Goal: Find specific page/section: Find specific page/section

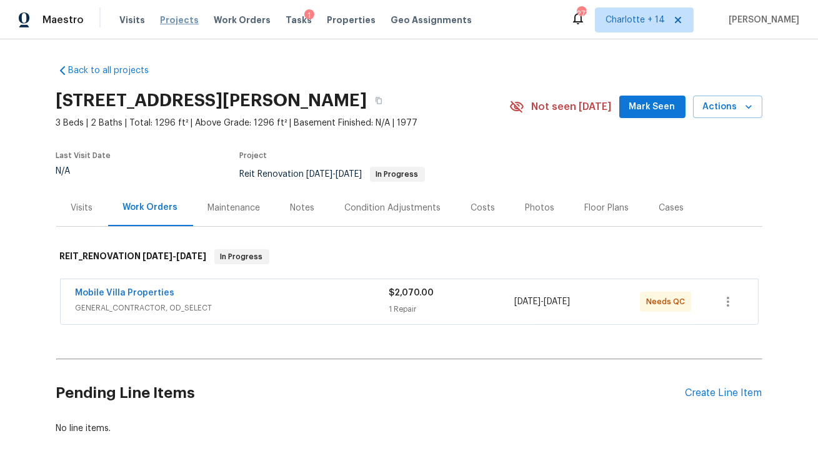
click at [176, 22] on span "Projects" at bounding box center [179, 20] width 39 height 13
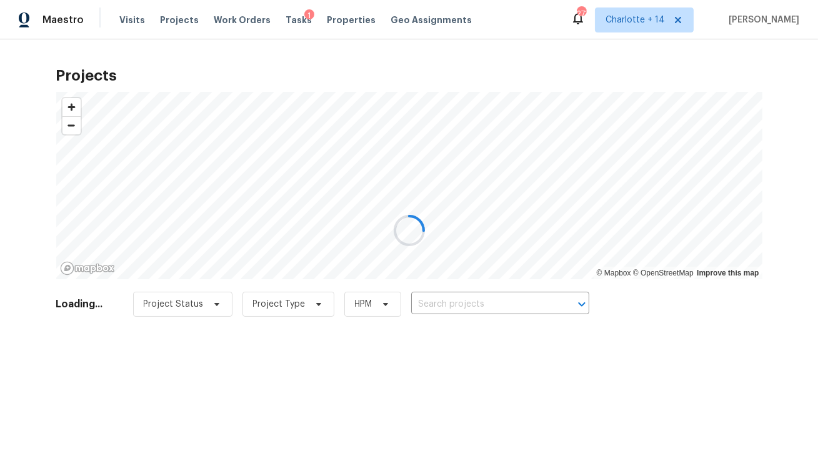
click at [339, 19] on div at bounding box center [409, 230] width 818 height 461
click at [339, 21] on div at bounding box center [409, 230] width 818 height 461
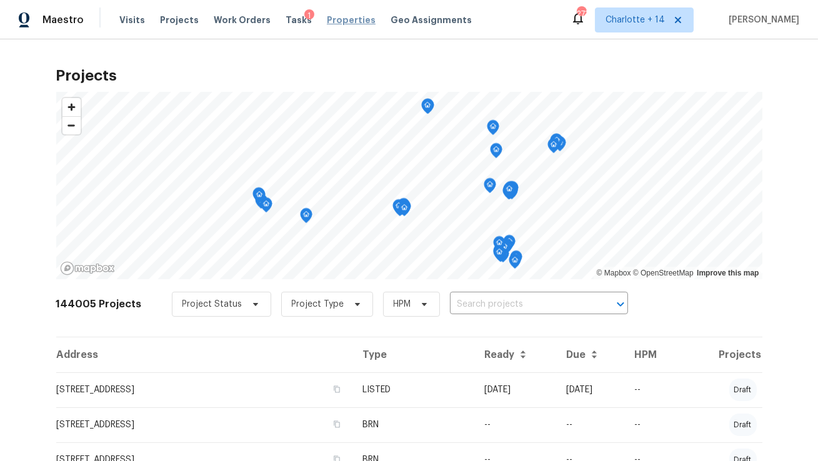
click at [328, 24] on span "Properties" at bounding box center [351, 20] width 49 height 13
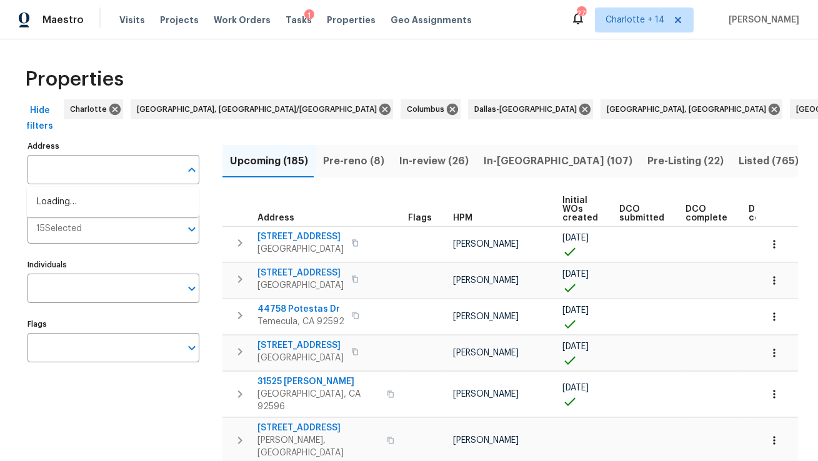
click at [81, 179] on input "text" at bounding box center [104, 169] width 153 height 29
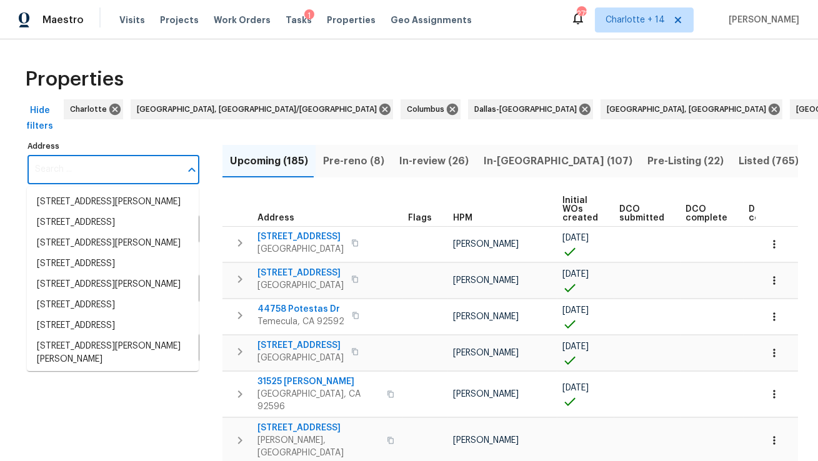
paste input "5013 Neptune Ln # 2202"
type input "5013 Neptune Ln # 2202"
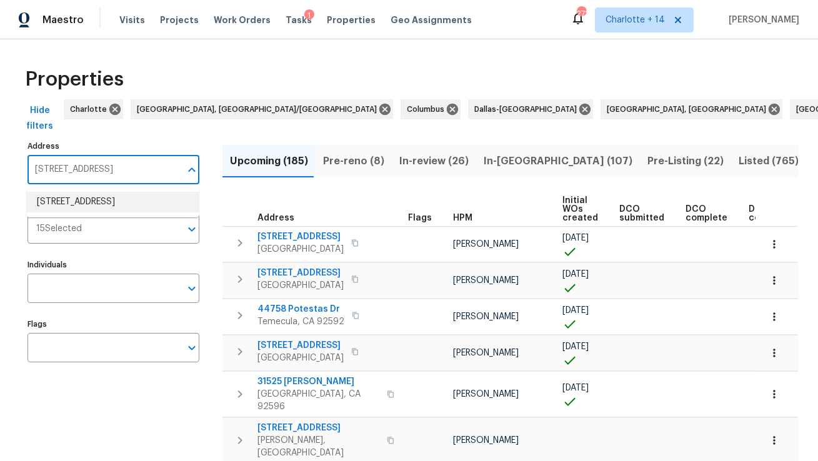
click at [98, 203] on li "5013 Neptune Ln # 2202 Fort Lauderdale FL 33312" at bounding box center [113, 202] width 172 height 21
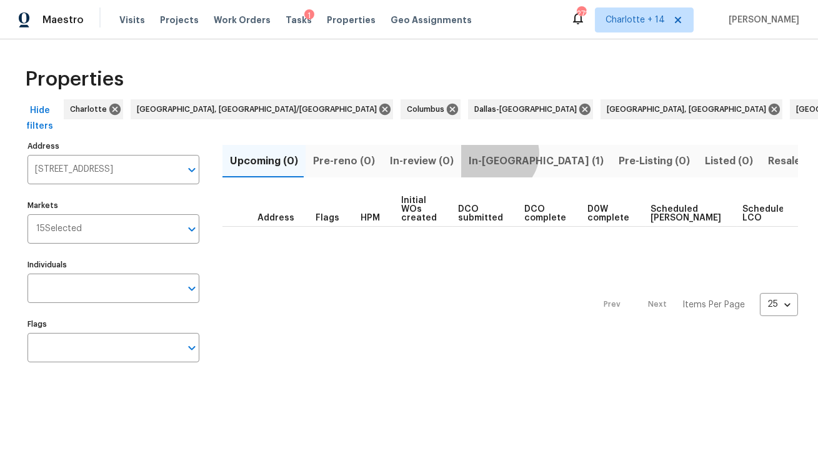
click at [489, 154] on span "In-reno (1)" at bounding box center [536, 162] width 135 height 18
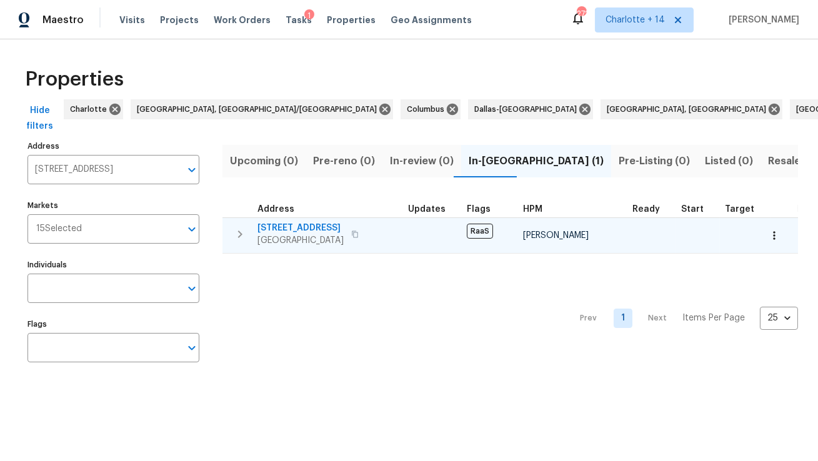
click at [300, 228] on span "5013 Neptune Ln # 2202" at bounding box center [301, 228] width 86 height 13
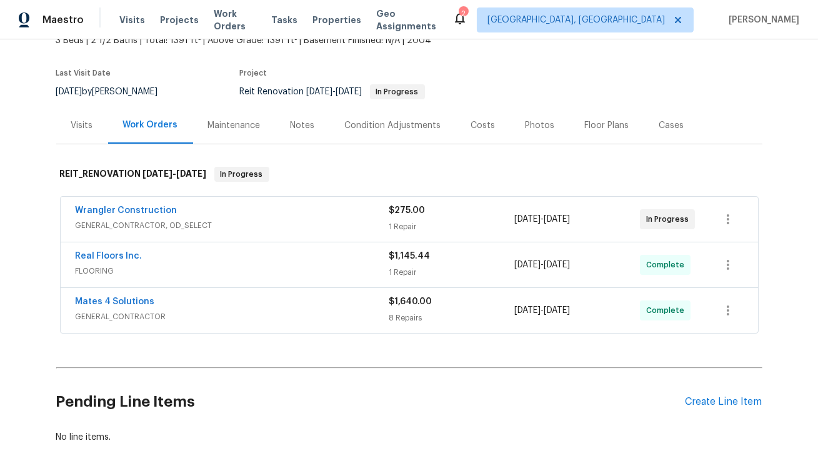
scroll to position [24, 0]
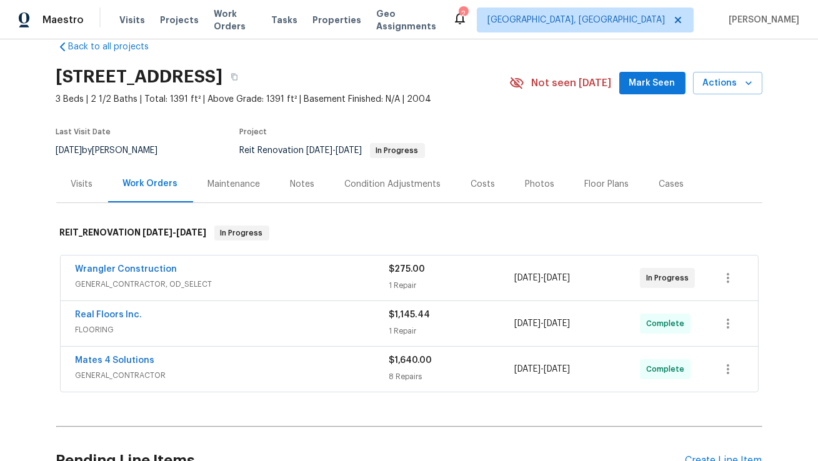
click at [471, 184] on div "Costs" at bounding box center [483, 184] width 24 height 13
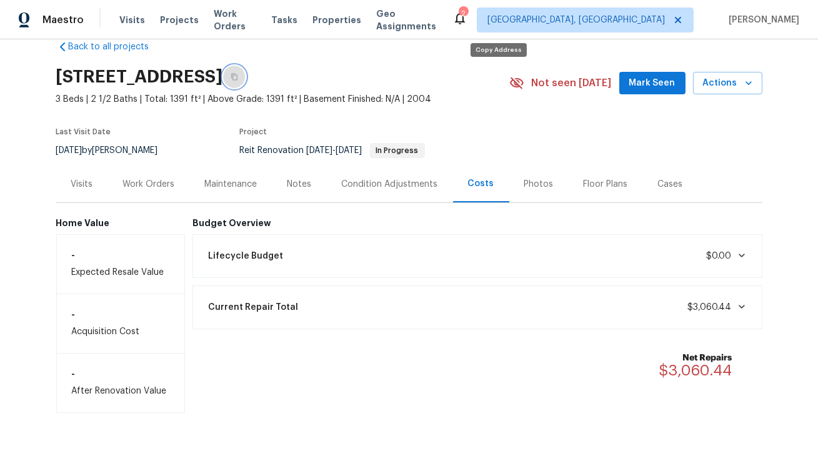
click at [246, 74] on button "button" at bounding box center [234, 77] width 23 height 23
click at [749, 88] on icon "button" at bounding box center [749, 83] width 13 height 13
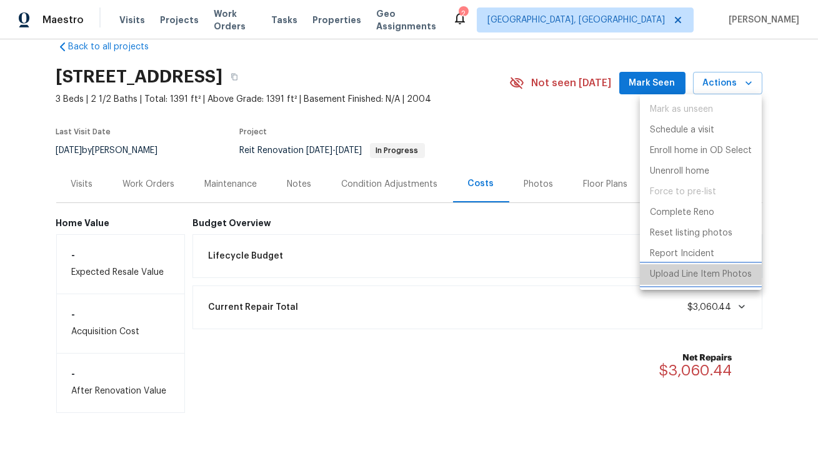
click at [683, 271] on p "Upload Line Item Photos" at bounding box center [701, 274] width 102 height 13
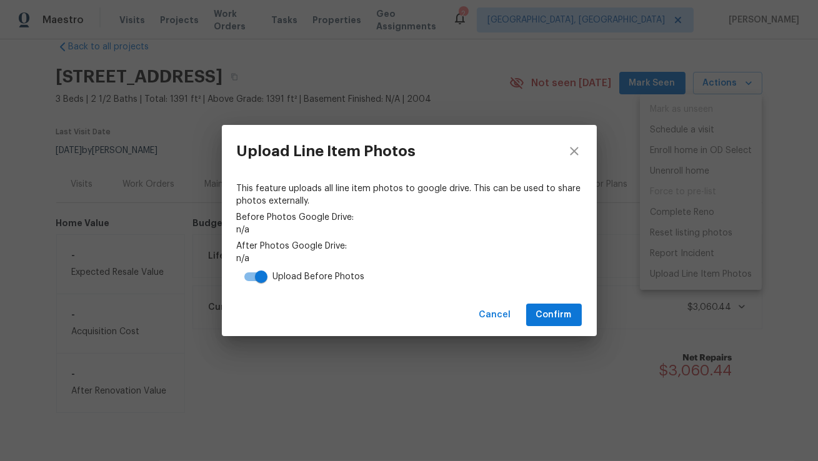
click at [251, 276] on input "checkbox" at bounding box center [261, 277] width 71 height 24
checkbox input "false"
click at [555, 321] on span "Confirm" at bounding box center [554, 316] width 36 height 16
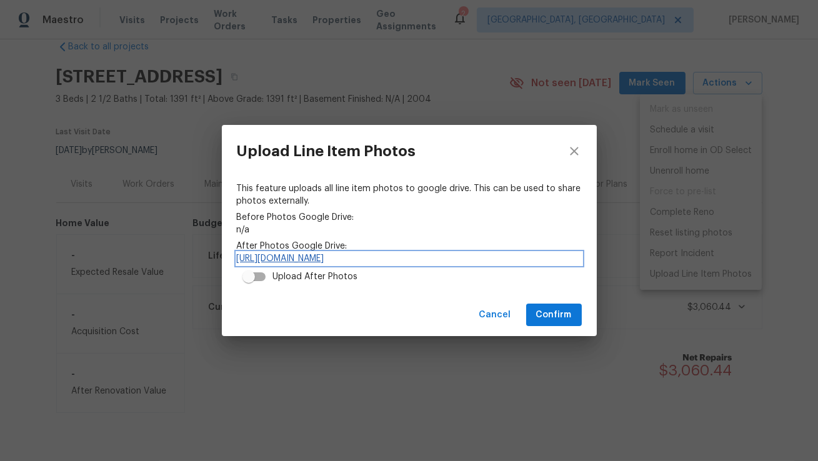
click at [508, 259] on link "https://drive.google.com/drive/folders/16DqtpJ4wODVUfQqGsHqMCQAiKvwfkLvh" at bounding box center [409, 259] width 345 height 13
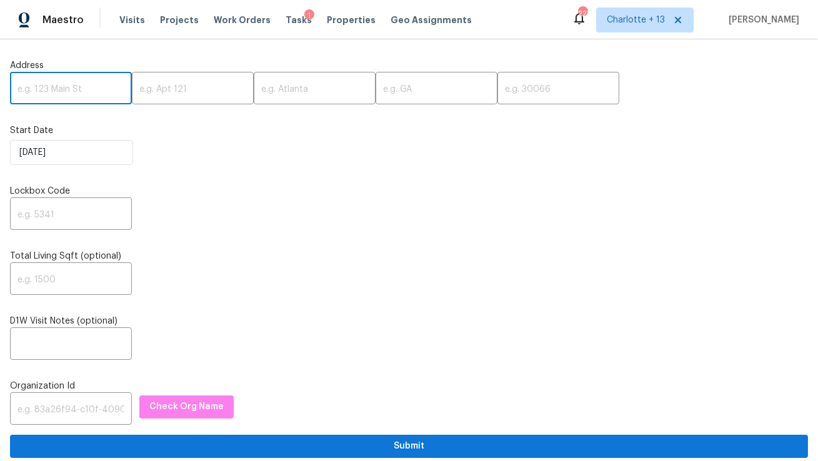
click at [49, 93] on input "text" at bounding box center [71, 89] width 122 height 29
paste input "6218 Creekford Ln, Lithonia, GA 30058"
click at [99, 91] on input "6218 Creekford Ln, Lithonia, GA 30058" at bounding box center [71, 89] width 122 height 29
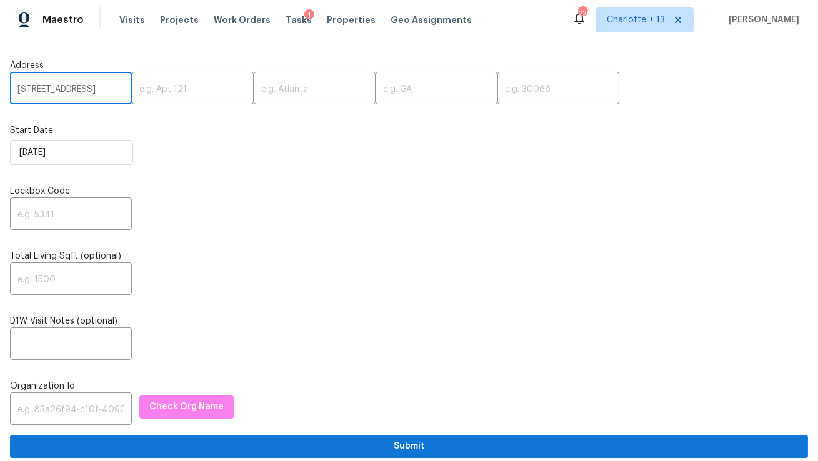
scroll to position [0, 34]
type input "6218 Creekford Ln, Lithonia, GA"
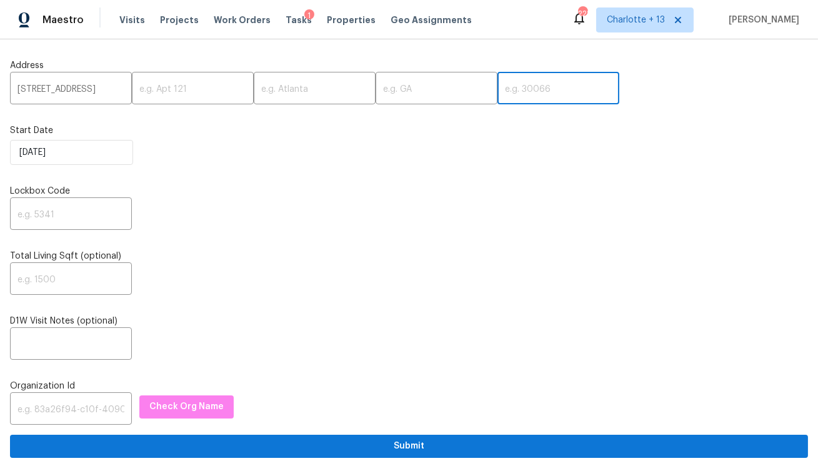
click at [498, 90] on input "text" at bounding box center [559, 89] width 122 height 29
paste input "30058"
type input "30058"
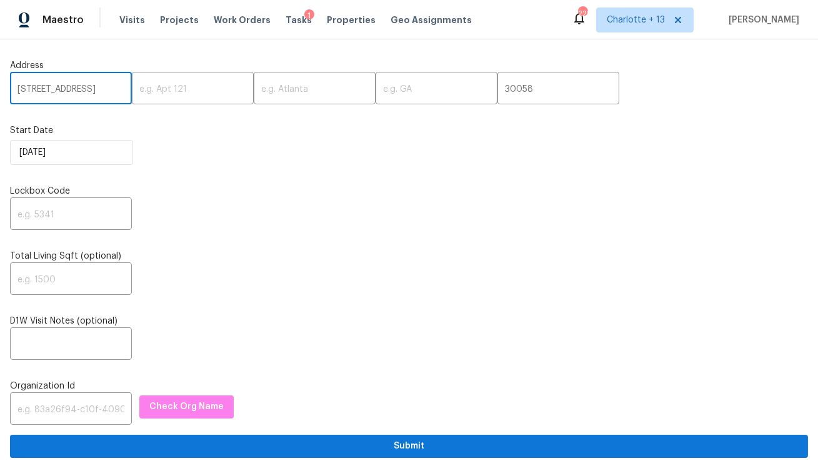
click at [97, 91] on input "6218 Creekford Ln, Lithonia, GA" at bounding box center [71, 89] width 122 height 29
type input "6218 Creekford Ln,, GA"
click at [283, 89] on input "text" at bounding box center [315, 89] width 122 height 29
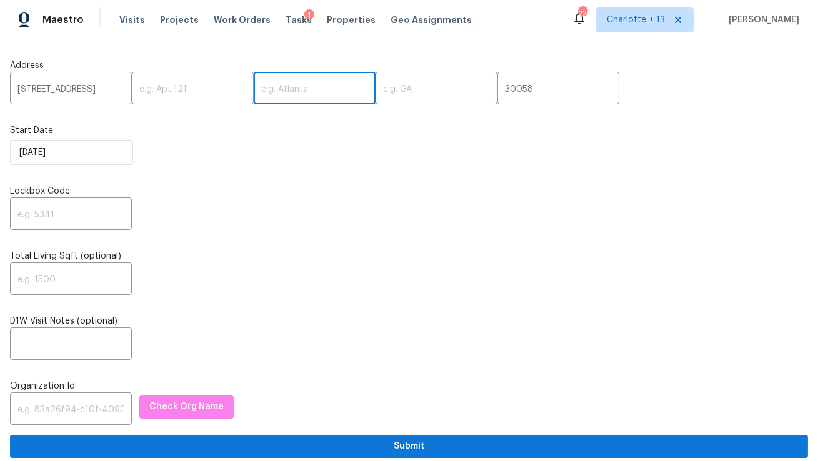
paste input "Lithonia"
type input "Lithonia"
click at [106, 89] on input "6218 Creekford Ln,, GA" at bounding box center [71, 89] width 122 height 29
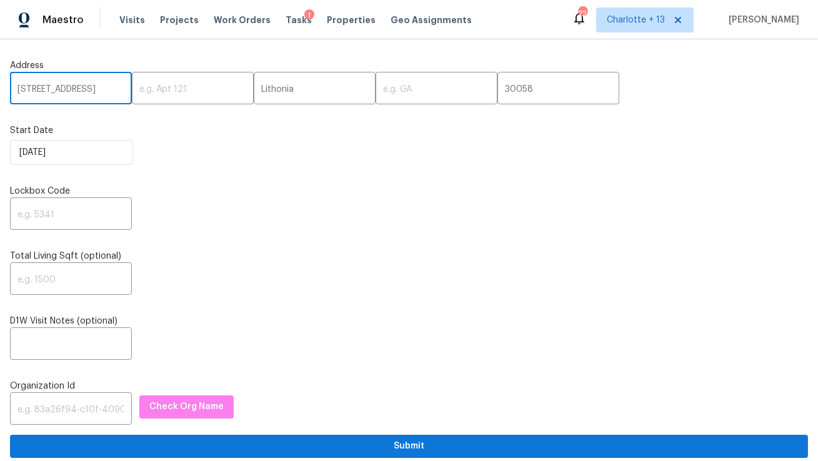
click at [106, 89] on input "6218 Creekford Ln,, GA" at bounding box center [71, 89] width 122 height 29
type input "6218 Creekford Ln,,"
click at [393, 89] on input "text" at bounding box center [437, 89] width 122 height 29
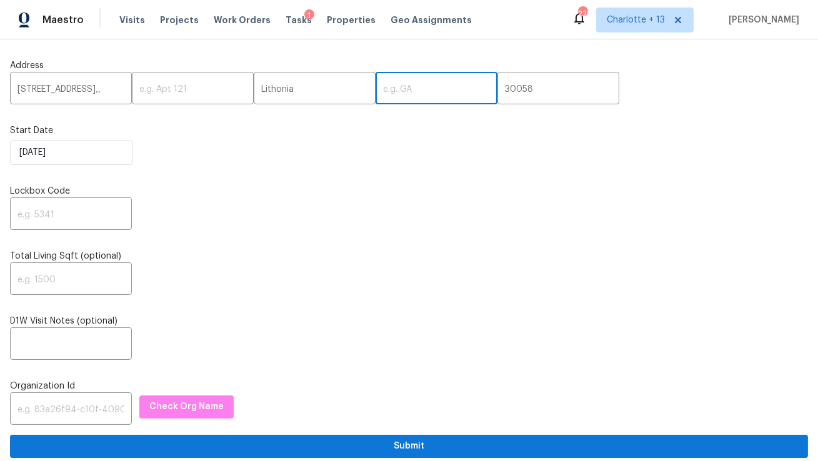
paste input "GA"
type input "GA"
click at [108, 93] on input "6218 Creekford Ln,," at bounding box center [71, 89] width 122 height 29
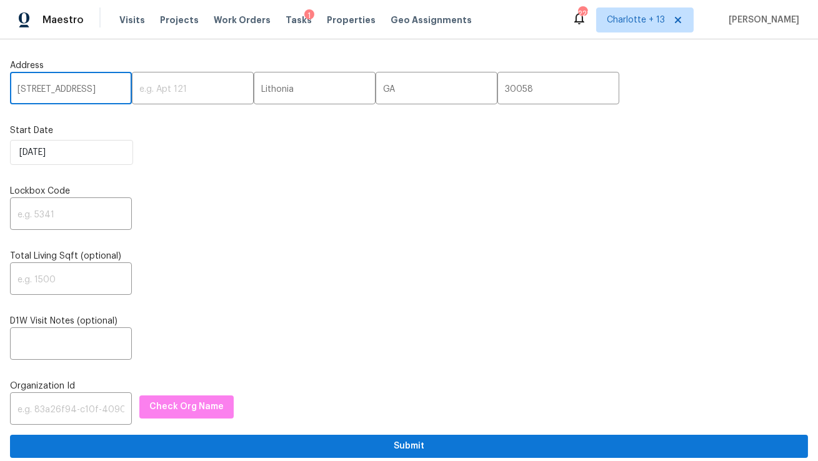
type input "6218 Creekford Ln"
click at [91, 222] on input "text" at bounding box center [71, 215] width 122 height 29
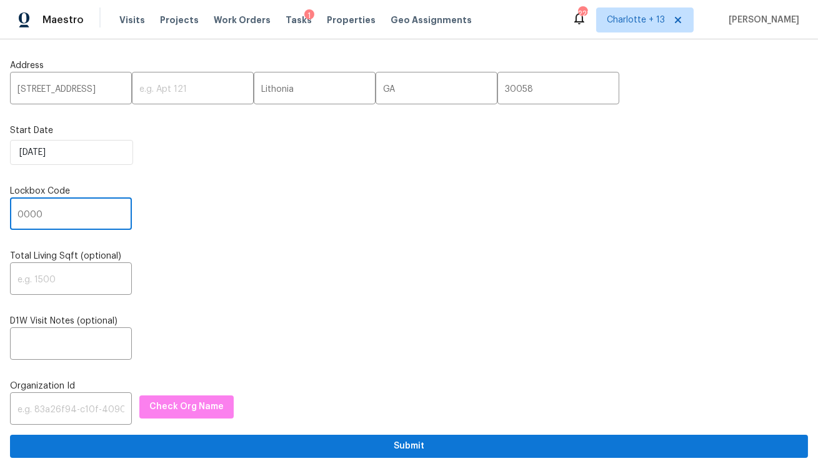
type input "0000"
click at [51, 416] on input "text" at bounding box center [71, 410] width 122 height 29
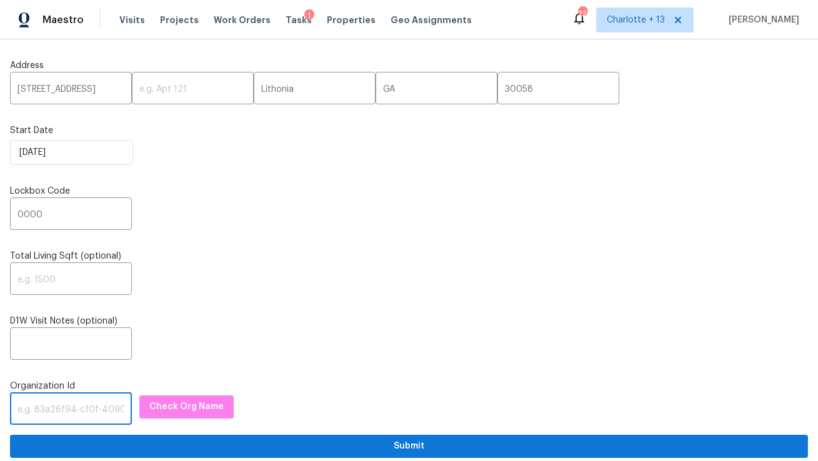
paste input "1349d153-b359-4f9b-b4dd-758ff939cc37"
type input "1349d153-b359-4f9b-b4dd-758ff939cc37"
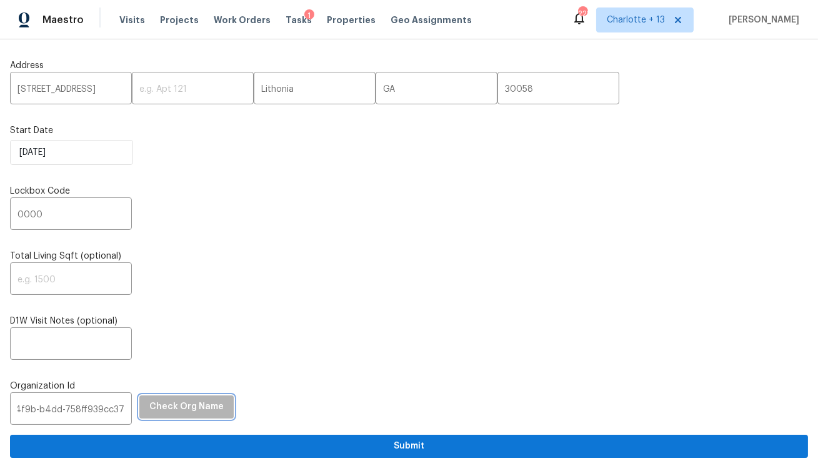
scroll to position [0, 0]
click at [180, 404] on span "Check Org Name" at bounding box center [186, 408] width 74 height 16
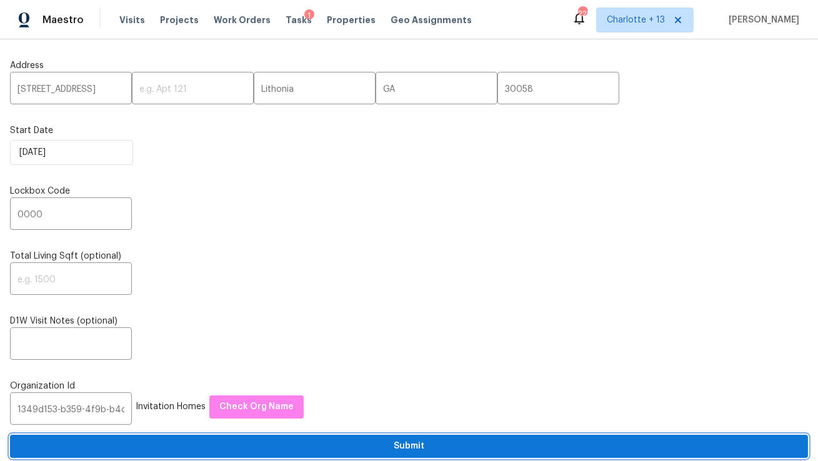
click at [204, 444] on span "Submit" at bounding box center [409, 447] width 778 height 16
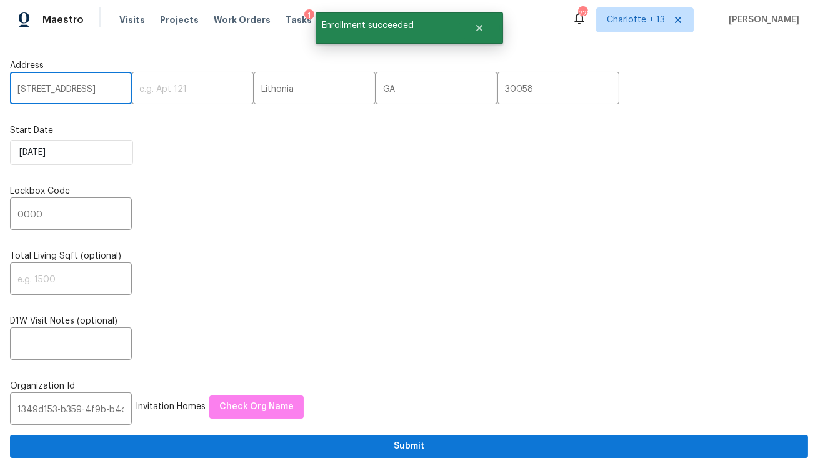
click at [73, 91] on input "6218 Creekford Ln" at bounding box center [71, 89] width 122 height 29
click at [121, 23] on span "Visits" at bounding box center [132, 20] width 26 height 13
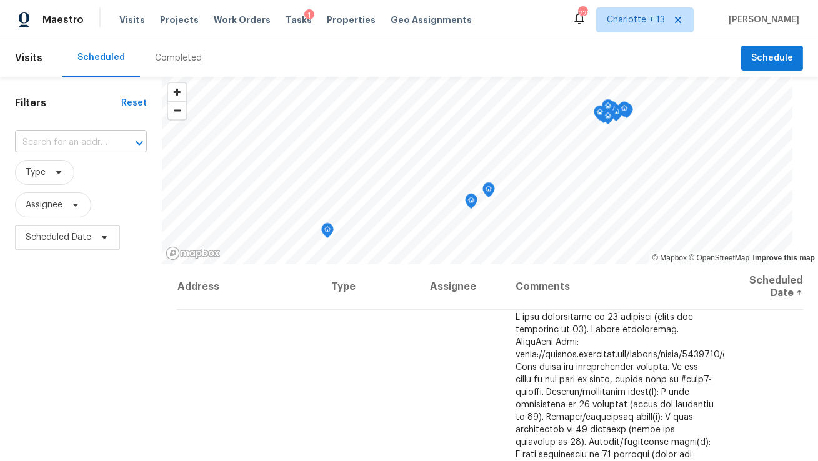
click at [58, 142] on input "text" at bounding box center [63, 142] width 97 height 19
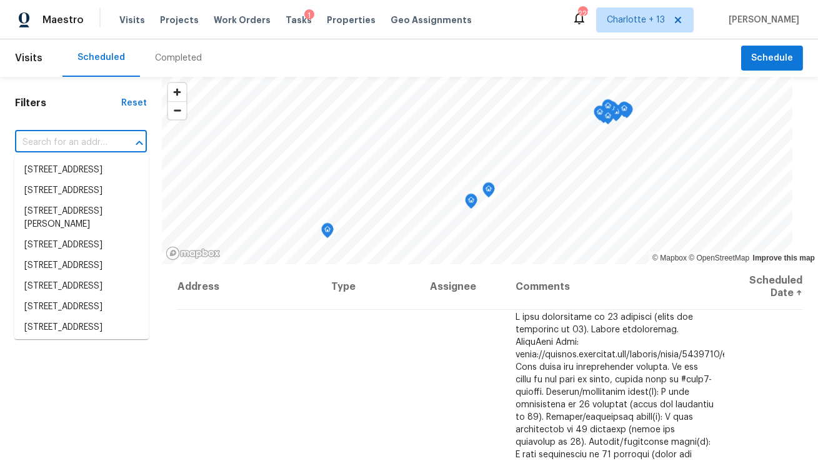
paste input "6218 Creekford Ln"
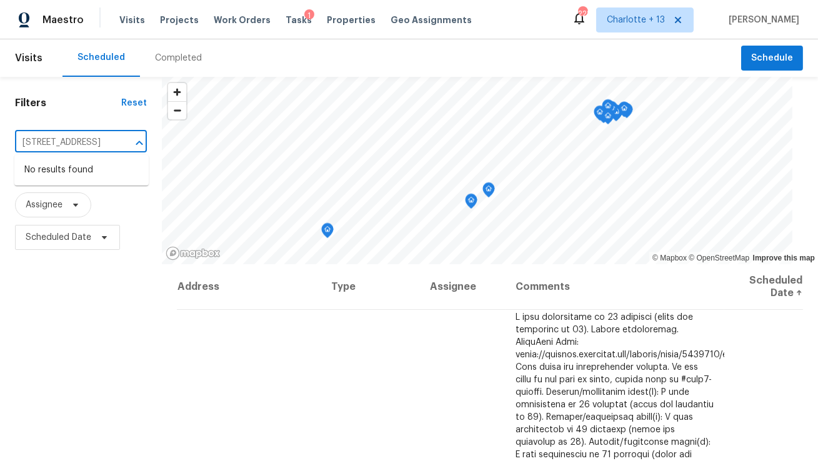
type input "6218 Creekford Ln"
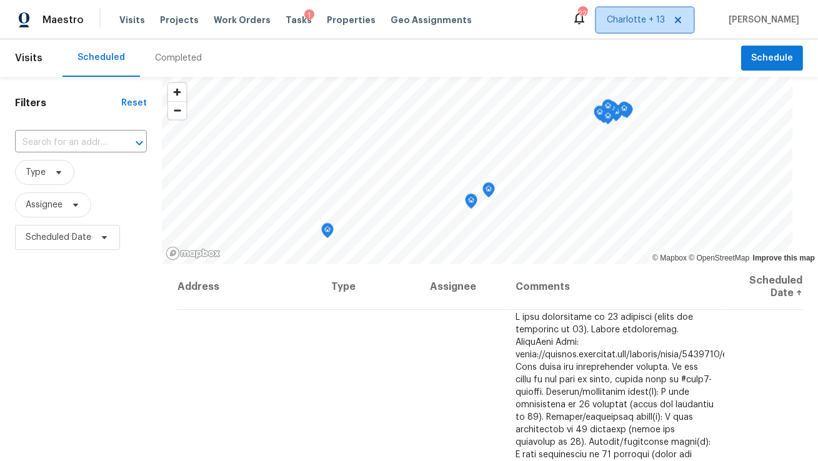
click at [662, 29] on span "Charlotte + 13" at bounding box center [645, 20] width 98 height 25
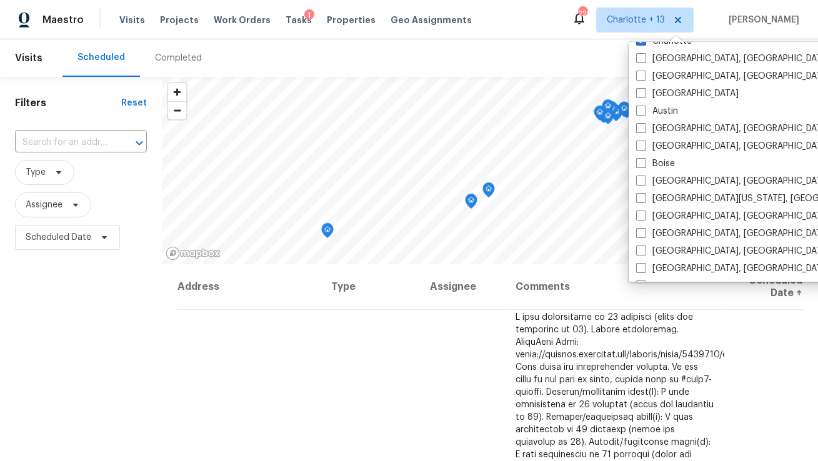
scroll to position [246, 0]
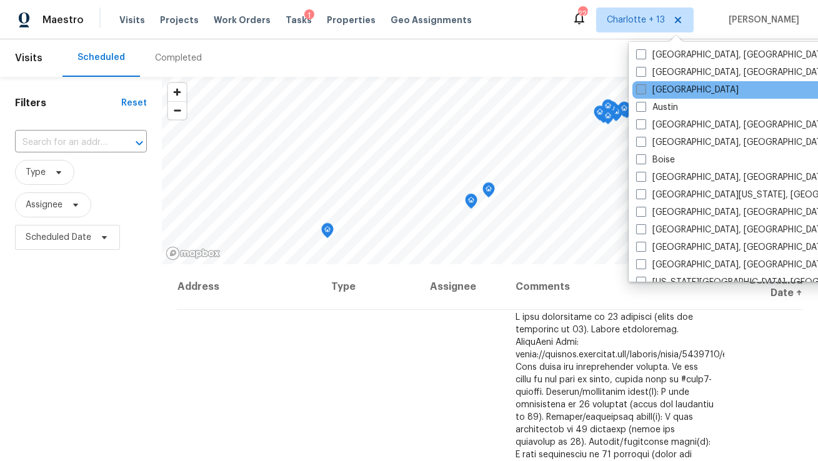
click at [655, 90] on label "Atlanta" at bounding box center [687, 90] width 103 height 13
click at [645, 90] on input "Atlanta" at bounding box center [640, 88] width 8 height 8
checkbox input "true"
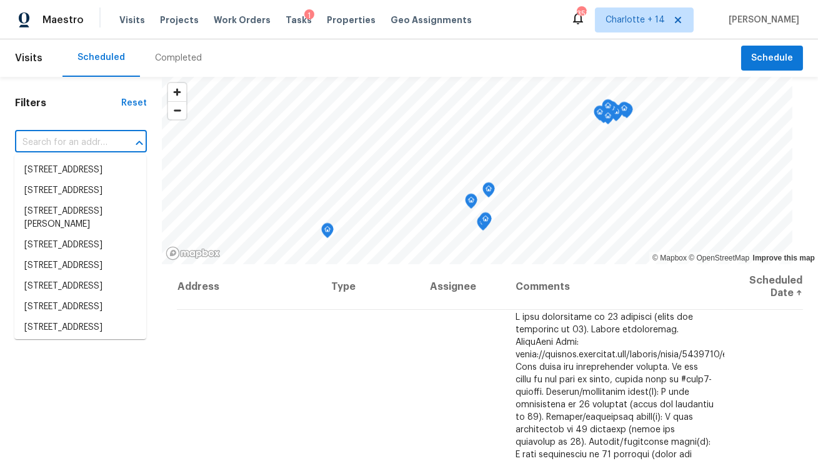
click at [93, 141] on input "text" at bounding box center [63, 142] width 97 height 19
paste input "6218 Creekford Ln"
type input "6218 Creekford Ln"
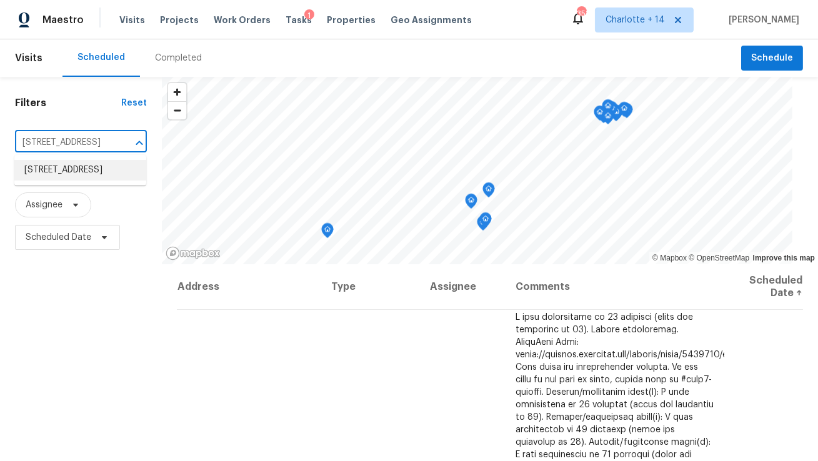
click at [85, 169] on li "6218 Creekford Ln, Lithonia, GA 30058" at bounding box center [80, 170] width 132 height 21
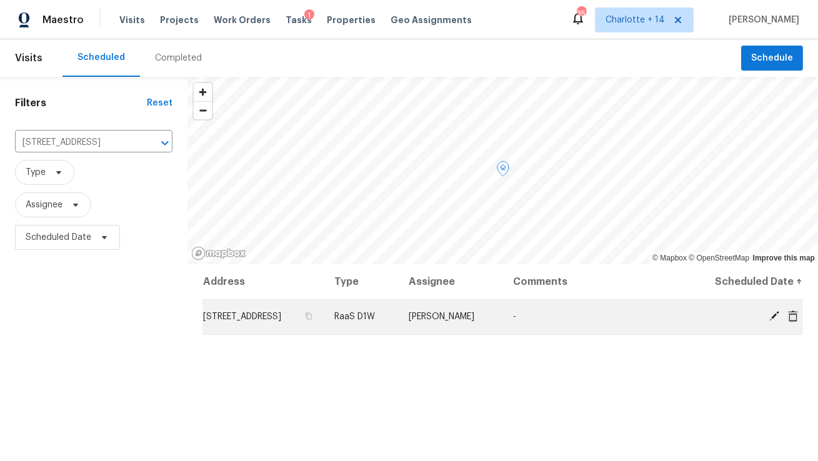
click at [797, 319] on icon at bounding box center [793, 315] width 10 height 11
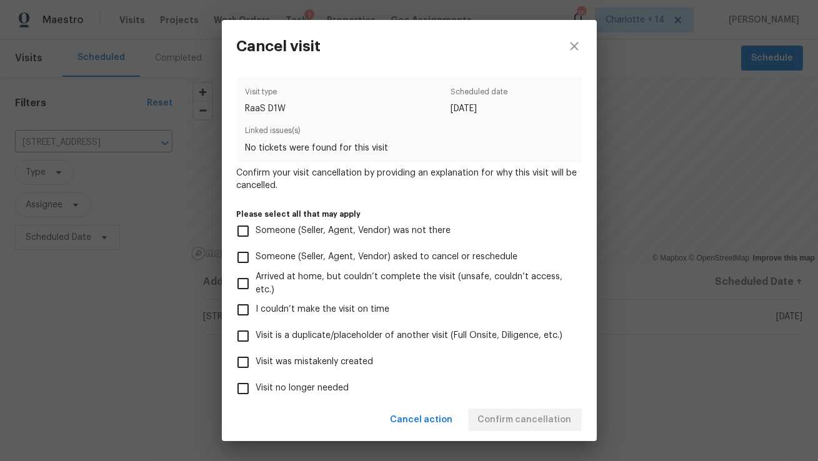
click at [333, 366] on span "Visit was mistakenly created" at bounding box center [315, 362] width 118 height 13
click at [256, 366] on input "Visit was mistakenly created" at bounding box center [243, 362] width 26 height 26
checkbox input "true"
click at [515, 426] on span "Confirm cancellation" at bounding box center [525, 421] width 94 height 16
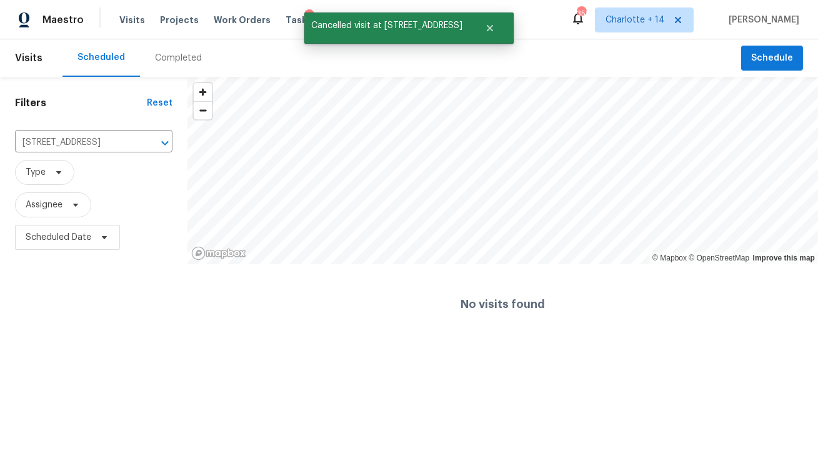
click at [176, 13] on div "Visits Projects Work Orders Tasks 1 Properties Geo Assignments" at bounding box center [303, 20] width 368 height 25
click at [176, 22] on span "Projects" at bounding box center [179, 20] width 39 height 13
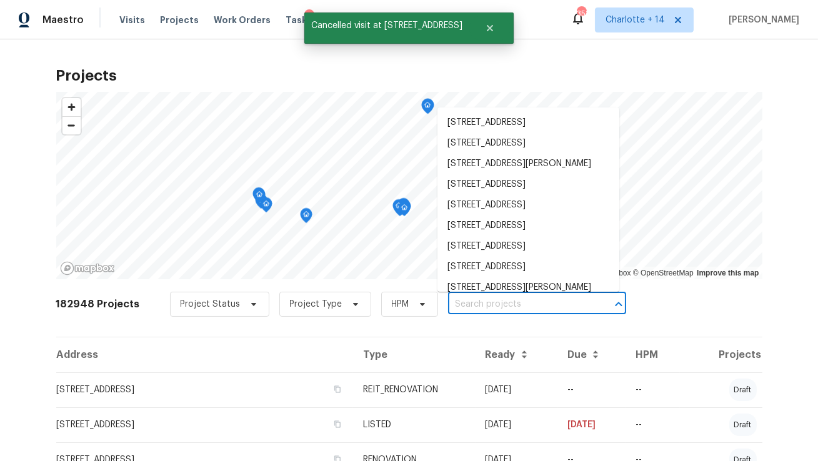
click at [448, 306] on input "text" at bounding box center [519, 304] width 143 height 19
paste input "6218 Creekford Ln"
type input "6218 Creekford Ln"
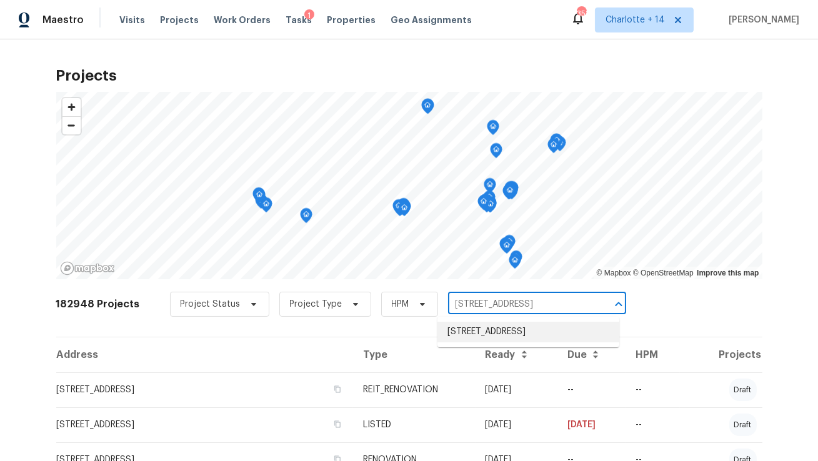
click at [463, 328] on li "6218 Creekford Ln, Lithonia, GA 30058" at bounding box center [529, 332] width 182 height 21
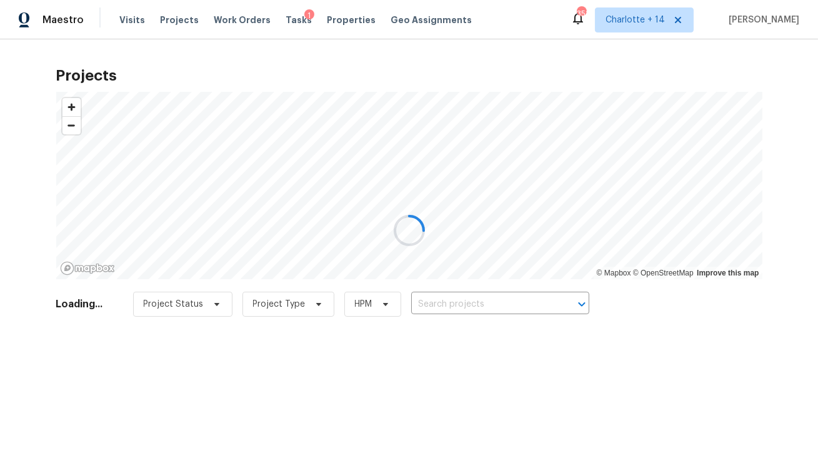
type input "6218 Creekford Ln, Lithonia, GA 30058"
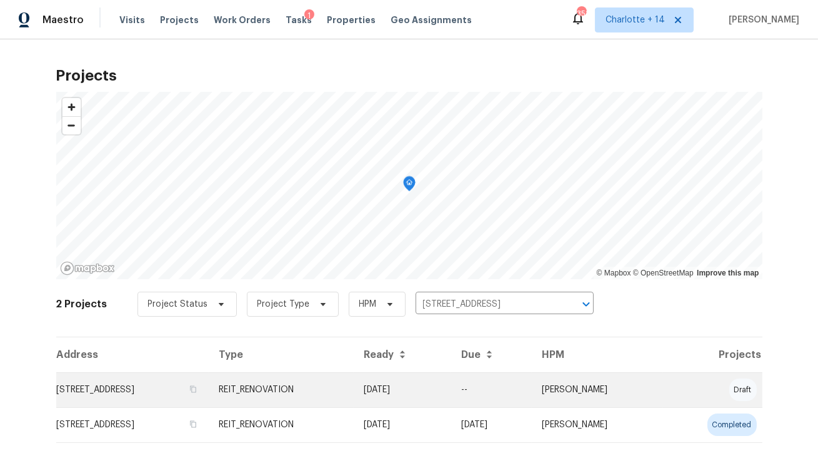
click at [191, 381] on td "6218 Creekford Ln, Lithonia, GA 30058" at bounding box center [132, 390] width 153 height 35
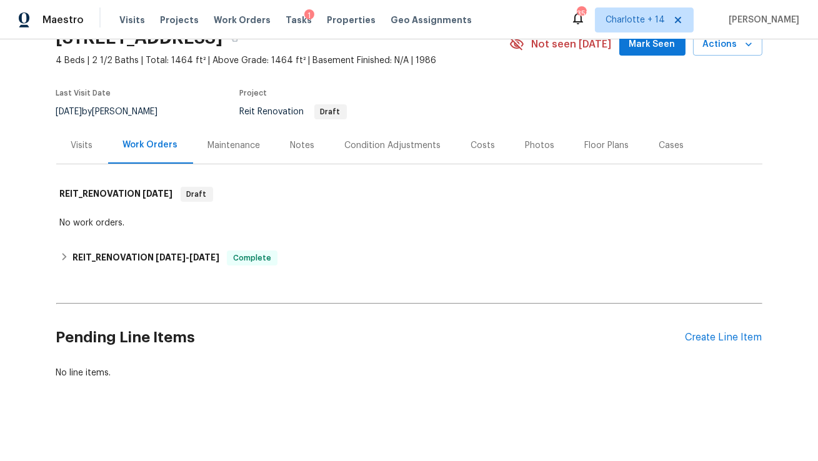
scroll to position [54, 0]
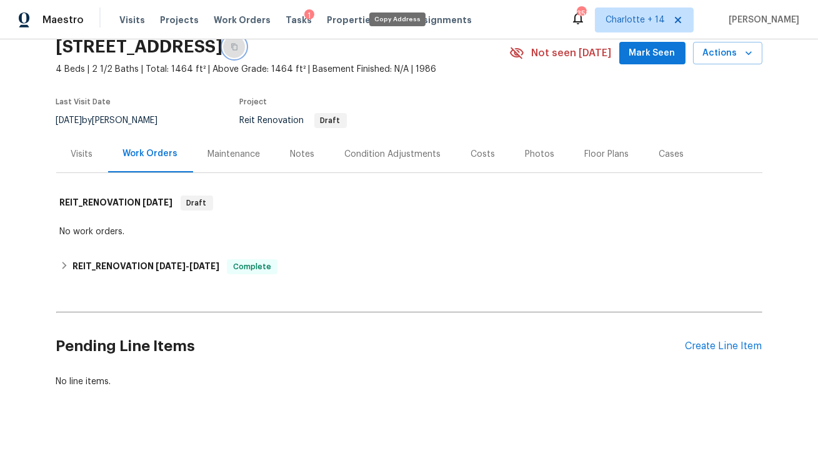
click at [246, 51] on button "button" at bounding box center [234, 47] width 23 height 23
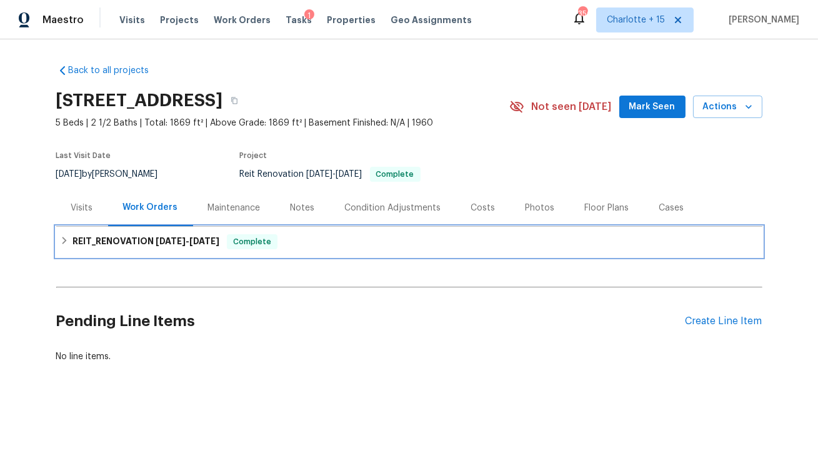
click at [141, 246] on h6 "REIT_RENOVATION 8/22/25 - 8/27/25" at bounding box center [146, 241] width 147 height 15
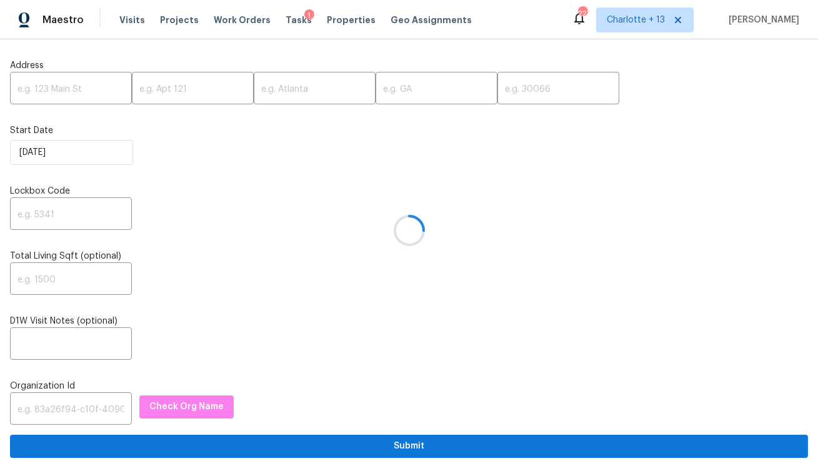
click at [72, 90] on div at bounding box center [409, 230] width 818 height 461
click at [73, 89] on input "text" at bounding box center [71, 89] width 122 height 29
paste input "[STREET_ADDRESS]"
click at [96, 89] on input "[STREET_ADDRESS]" at bounding box center [71, 89] width 122 height 29
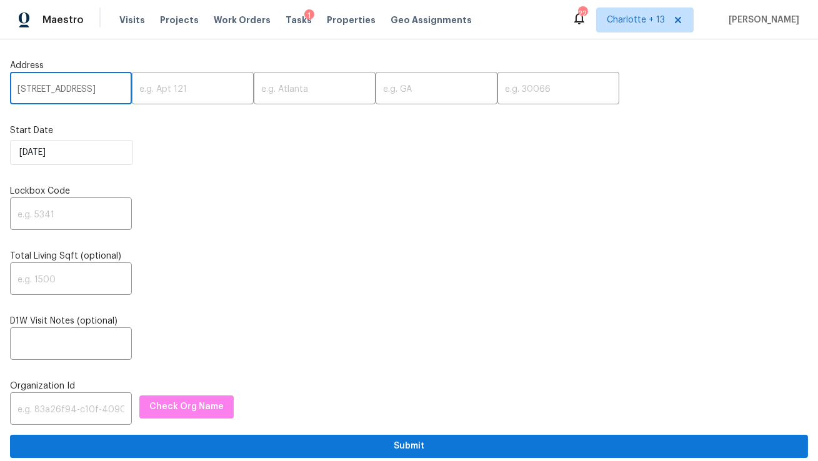
click at [96, 89] on input "[STREET_ADDRESS]" at bounding box center [71, 89] width 122 height 29
type input "[STREET_ADDRESS]"
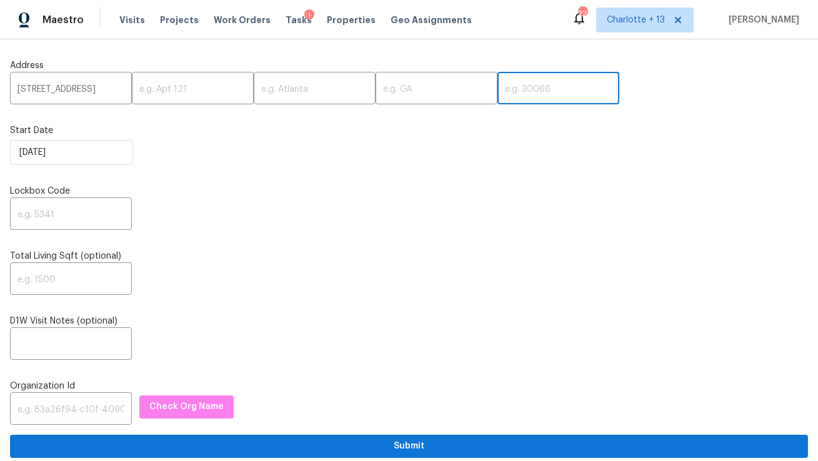
click at [498, 96] on input "text" at bounding box center [559, 89] width 122 height 29
paste input "30034"
type input "30034"
click at [106, 89] on input "[STREET_ADDRESS]" at bounding box center [71, 89] width 122 height 29
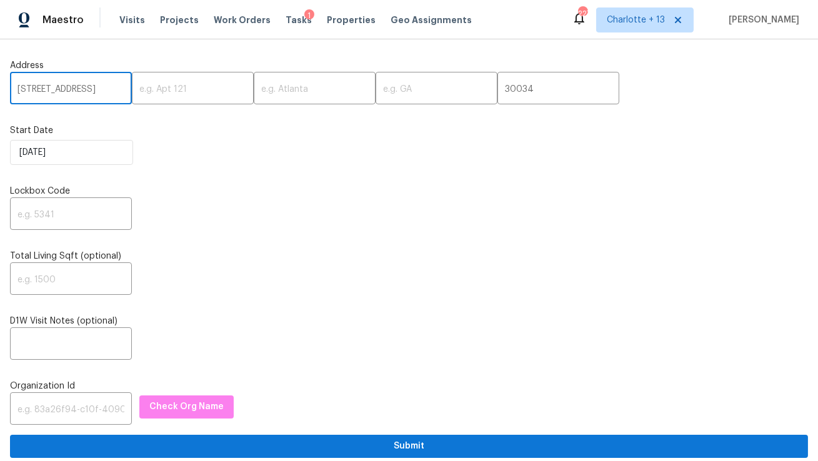
click at [106, 89] on input "[STREET_ADDRESS]" at bounding box center [71, 89] width 122 height 29
type input "[STREET_ADDRESS]"
click at [258, 91] on input "text" at bounding box center [315, 89] width 122 height 29
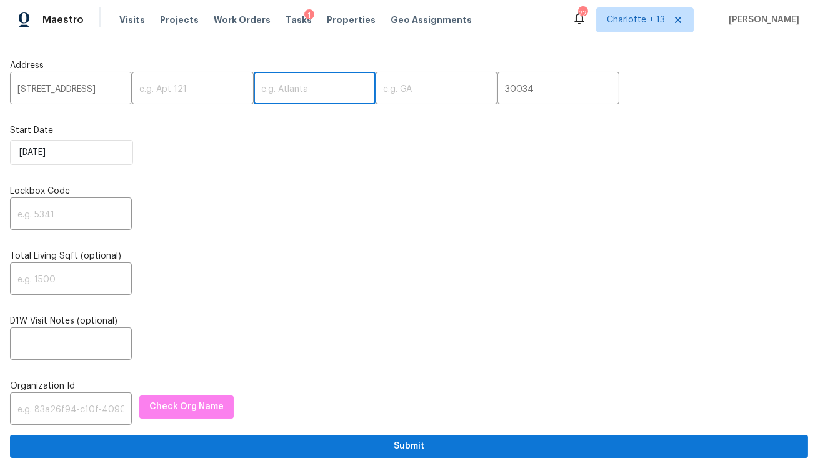
paste input "Decatur"
type input "Decatur"
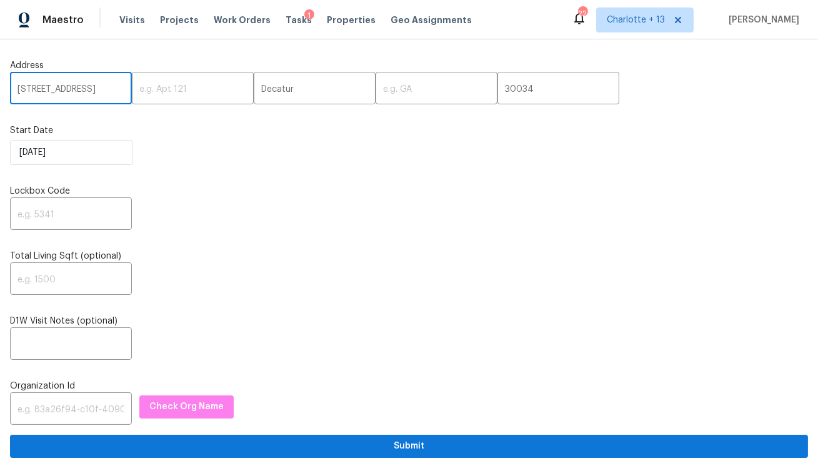
click at [103, 90] on input "[STREET_ADDRESS]" at bounding box center [71, 89] width 122 height 29
type input "[STREET_ADDRESS],,"
click at [376, 89] on input "text" at bounding box center [437, 89] width 122 height 29
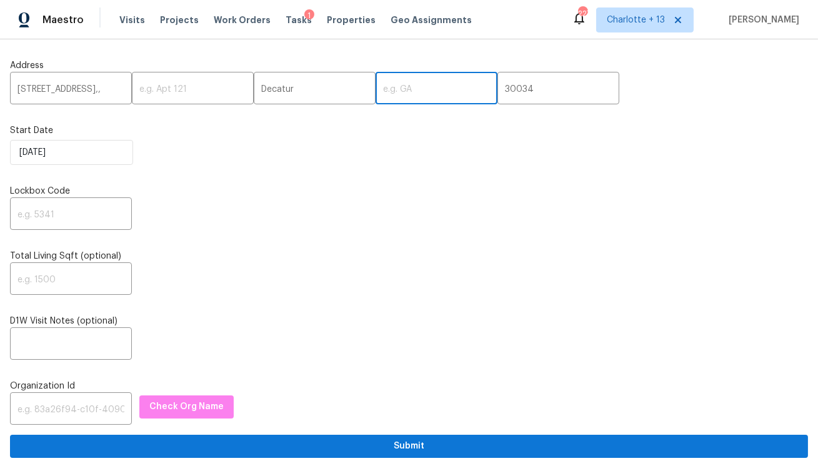
paste input "GA"
type input "GA"
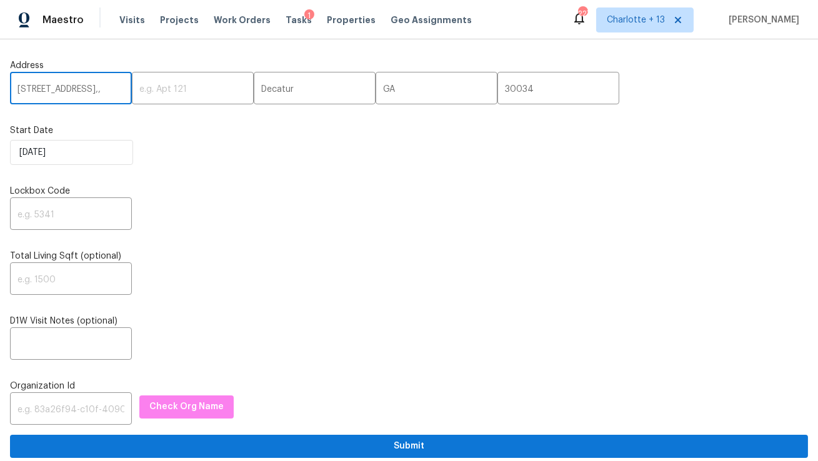
click at [104, 98] on input "[STREET_ADDRESS],," at bounding box center [71, 89] width 122 height 29
type input "[STREET_ADDRESS]"
click at [60, 208] on input "text" at bounding box center [71, 215] width 122 height 29
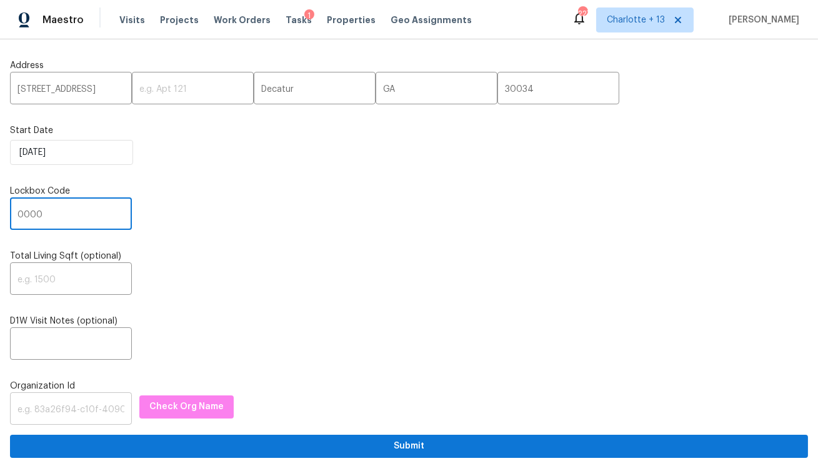
type input "0000"
click at [63, 411] on input "text" at bounding box center [71, 410] width 122 height 29
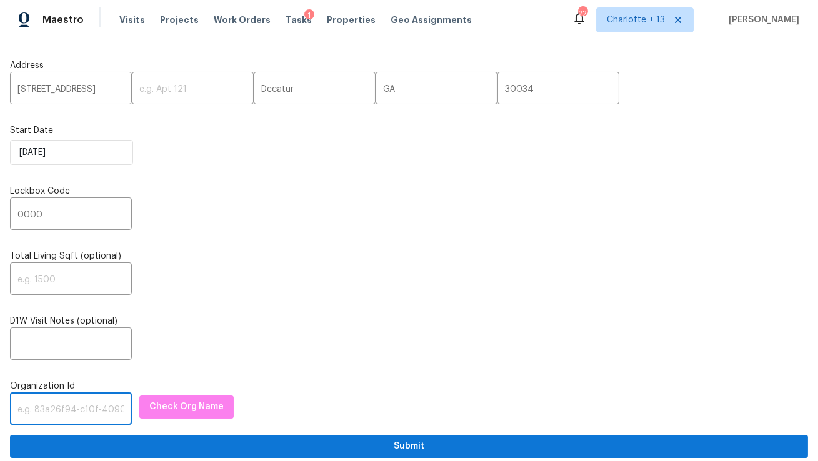
click at [40, 413] on input "text" at bounding box center [71, 410] width 122 height 29
paste input "1349d153-b359-4f9b-b4dd-758ff939cc37"
type input "1349d153-b359-4f9b-b4dd-758ff939cc37"
click at [175, 405] on span "Check Org Name" at bounding box center [186, 408] width 74 height 16
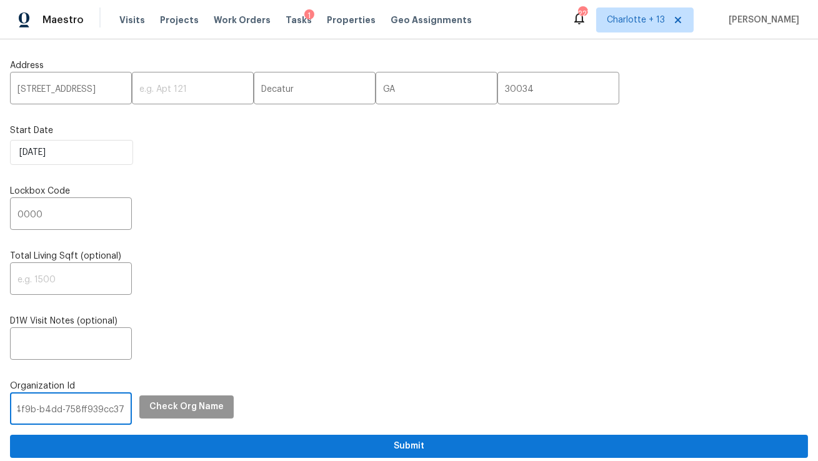
scroll to position [0, 0]
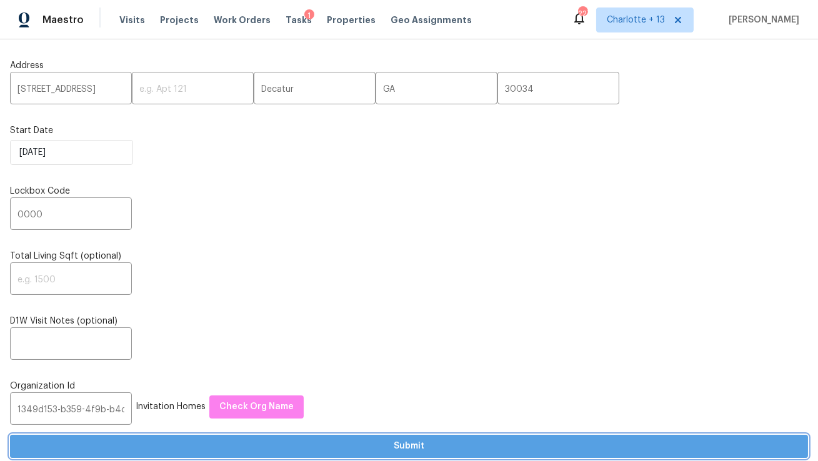
click at [204, 448] on span "Submit" at bounding box center [409, 447] width 778 height 16
